Goal: Task Accomplishment & Management: Manage account settings

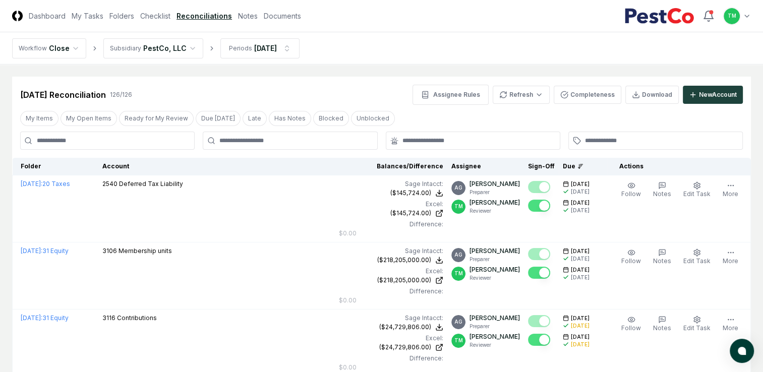
click at [123, 147] on input at bounding box center [107, 141] width 174 height 18
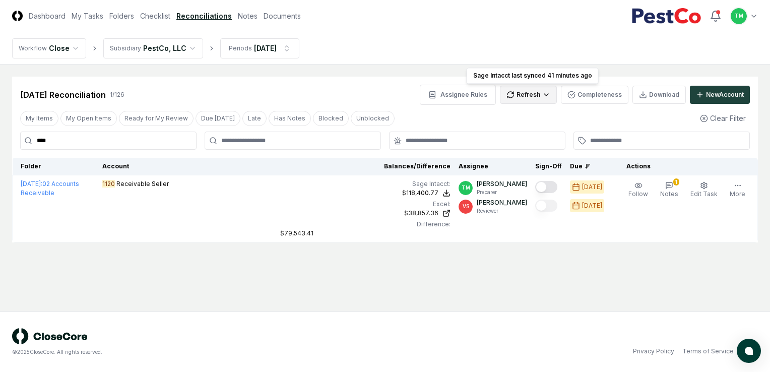
type input "****"
click at [549, 97] on html "CloseCore Dashboard My Tasks Folders Checklist Reconciliations Notes Documents …" at bounding box center [385, 186] width 770 height 372
click at [520, 144] on div "All" at bounding box center [531, 146] width 59 height 15
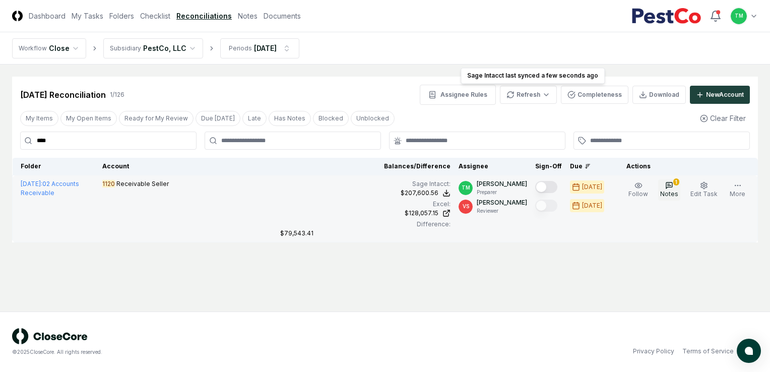
click at [672, 187] on icon "button" at bounding box center [670, 186] width 6 height 6
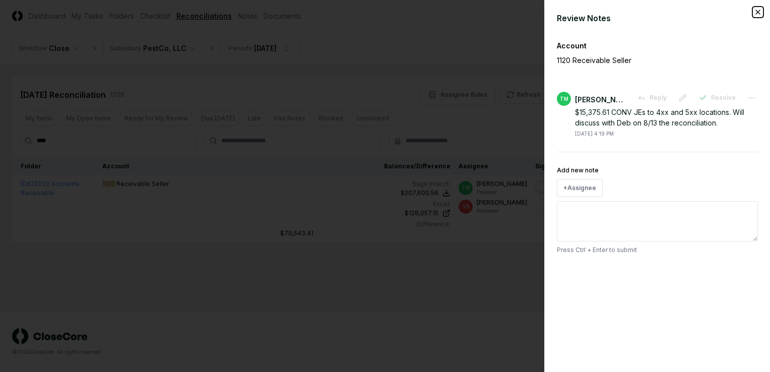
click at [759, 12] on icon "button" at bounding box center [758, 12] width 8 height 8
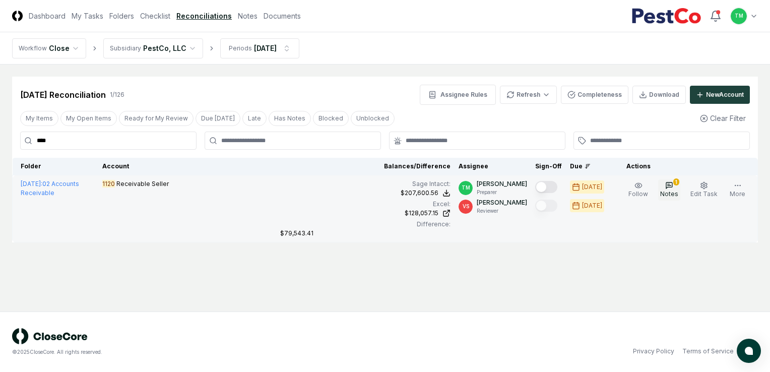
click at [673, 192] on span "Notes" at bounding box center [669, 194] width 18 height 8
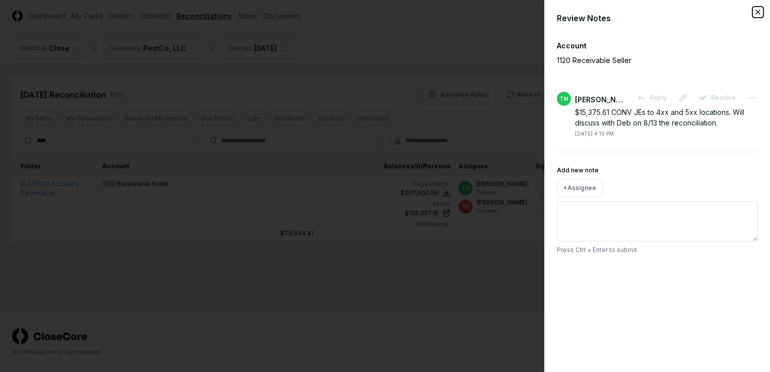
click at [758, 14] on icon "button" at bounding box center [758, 12] width 8 height 8
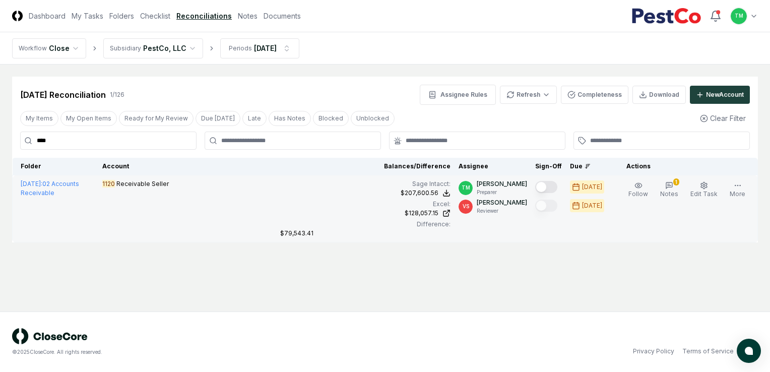
click at [555, 187] on button "Mark complete" at bounding box center [546, 187] width 22 height 12
